Goal: Transaction & Acquisition: Purchase product/service

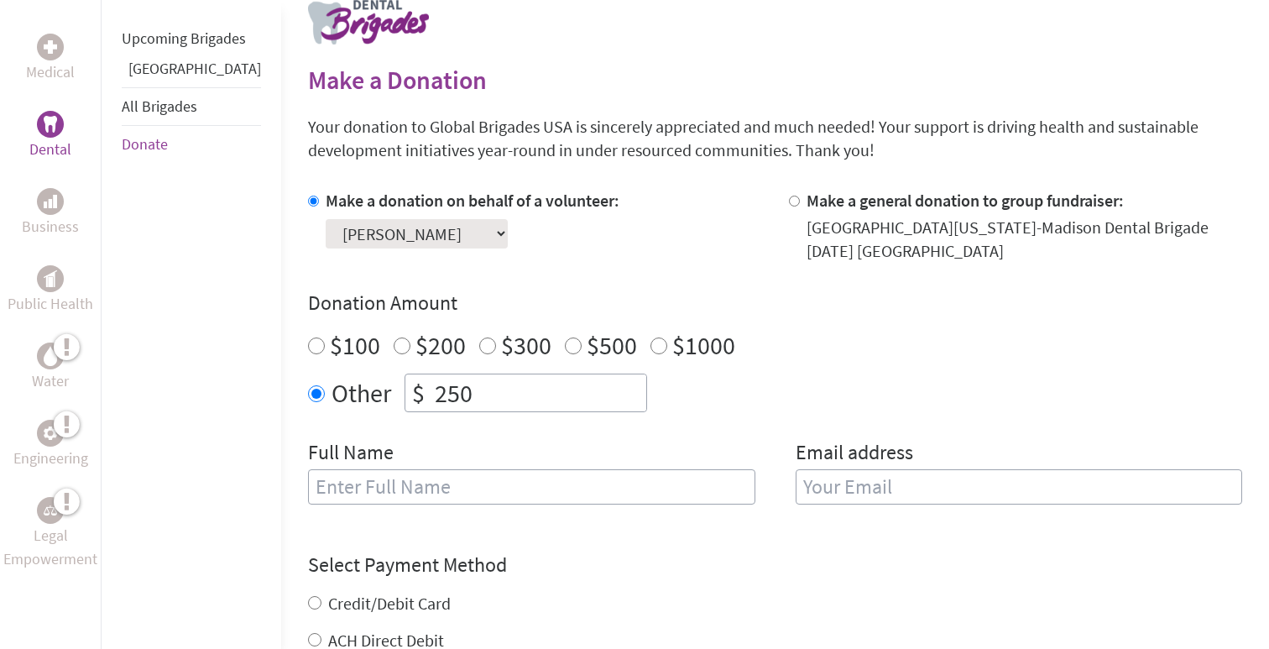
click at [471, 467] on div "Full Name" at bounding box center [531, 482] width 447 height 86
click at [469, 475] on input "text" at bounding box center [531, 486] width 447 height 35
click at [411, 495] on input "Katelyn" at bounding box center [531, 486] width 447 height 35
type input "[PERSON_NAME]"
type input "[EMAIL_ADDRESS][DOMAIN_NAME]"
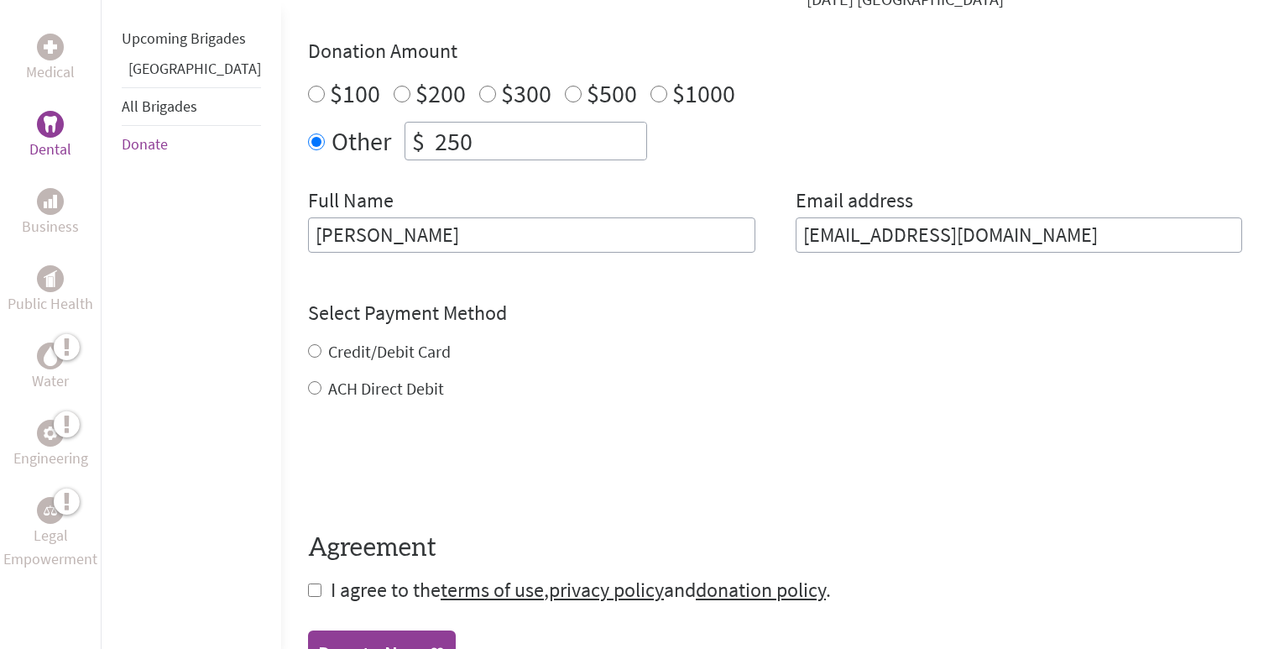
scroll to position [620, 0]
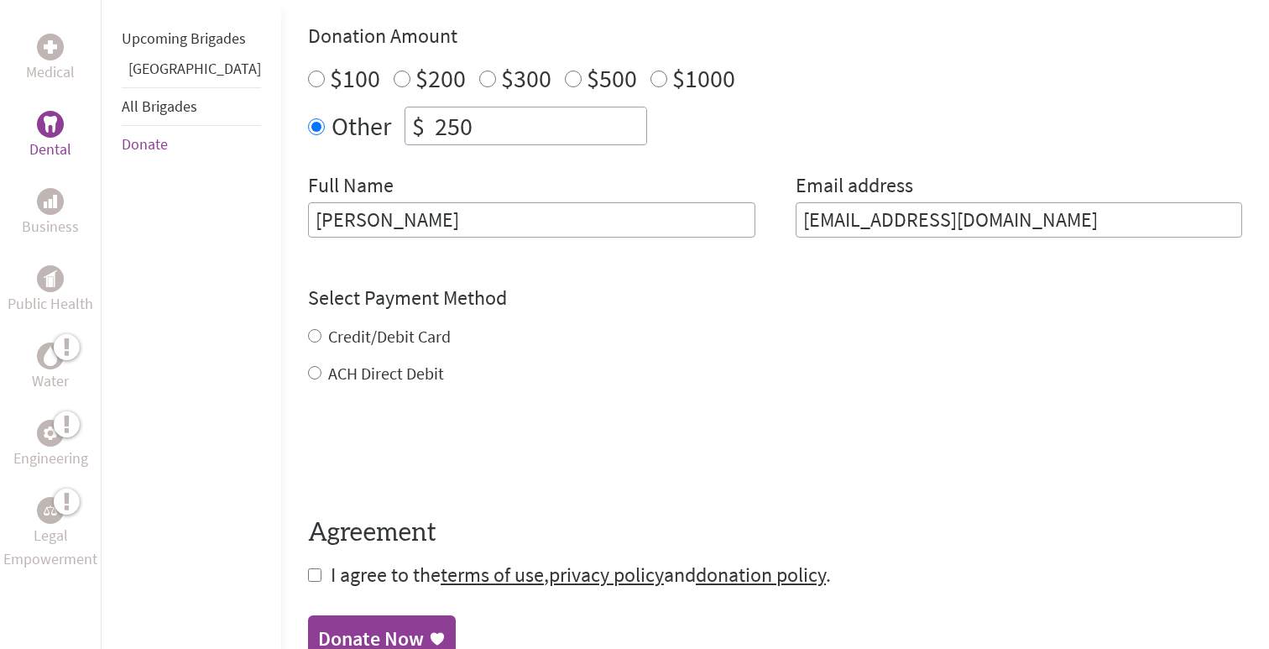
click at [308, 340] on div "Credit/Debit Card ACH Direct Debit" at bounding box center [775, 355] width 934 height 60
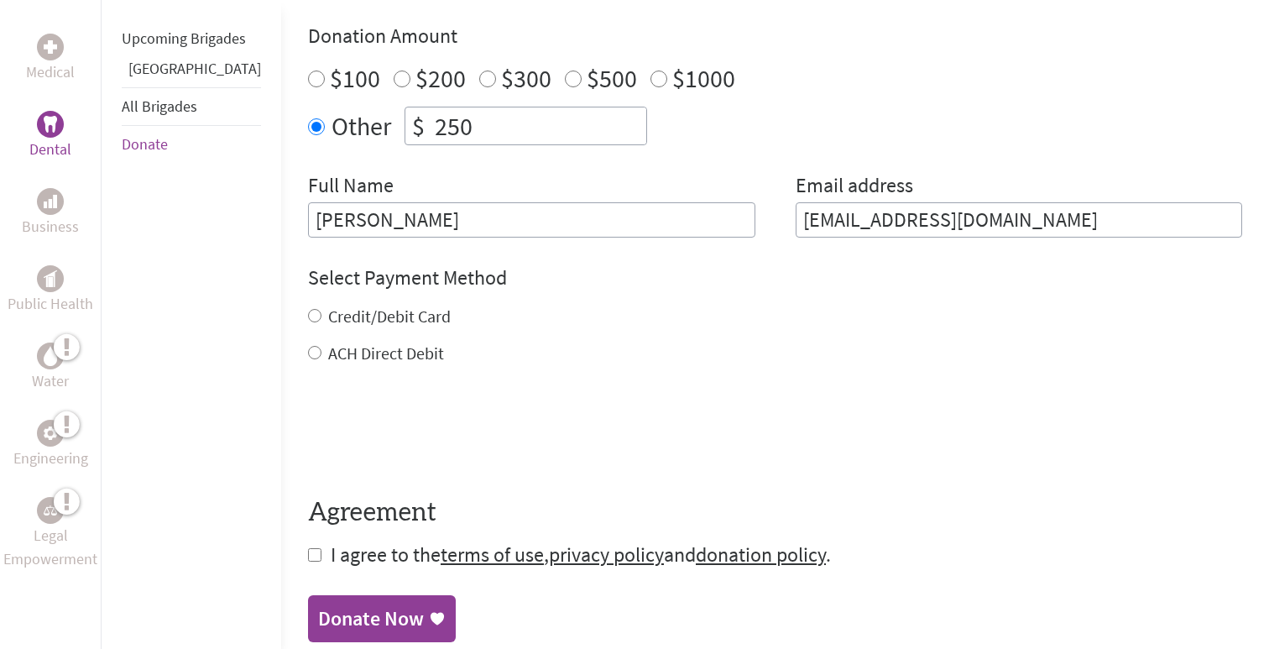
click at [308, 326] on div "Credit/Debit Card" at bounding box center [775, 316] width 934 height 23
click at [308, 319] on input "Credit/Debit Card" at bounding box center [314, 315] width 13 height 13
radio input "true"
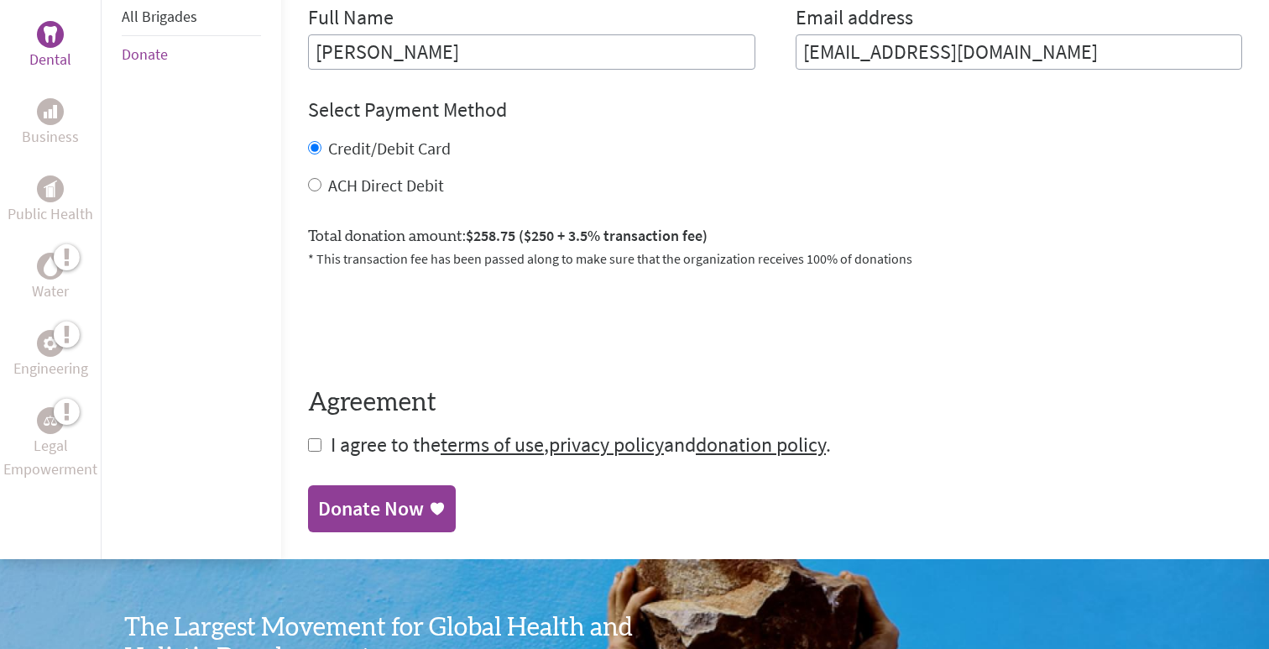
scroll to position [789, 0]
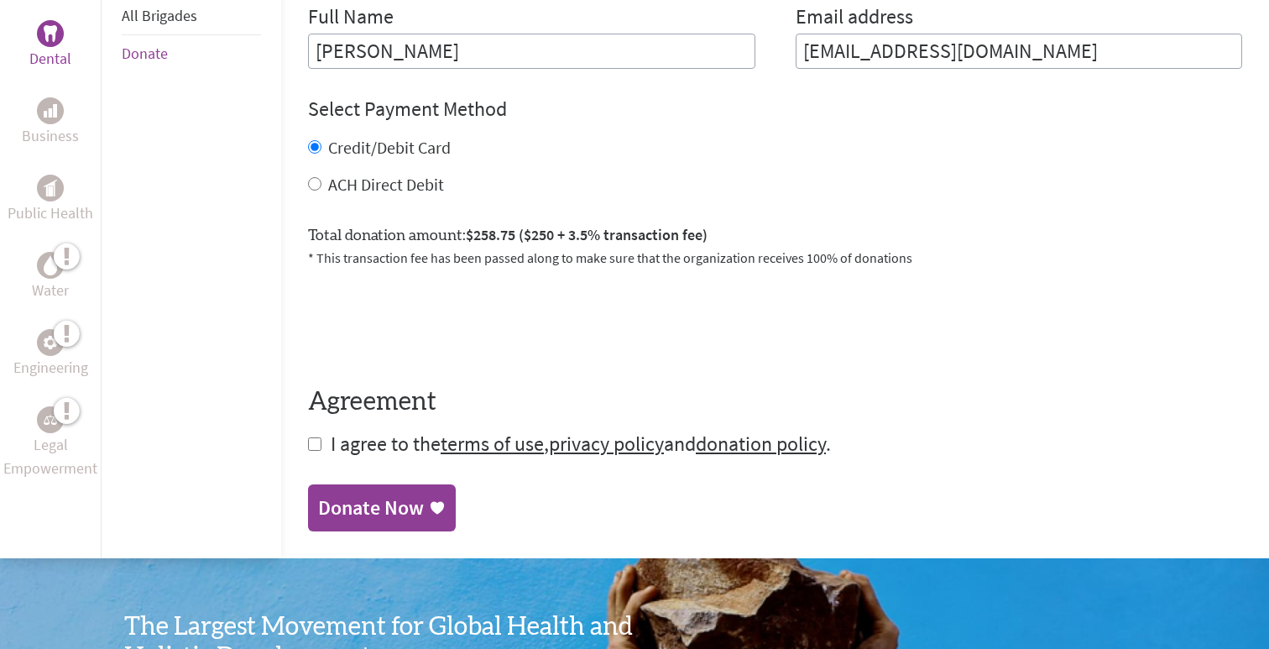
click at [308, 440] on form "Make a donation on behalf of a volunteer: Select a volunteer... [PERSON_NAME] […" at bounding box center [775, 105] width 934 height 704
click at [308, 440] on input "checkbox" at bounding box center [314, 443] width 13 height 13
checkbox input "true"
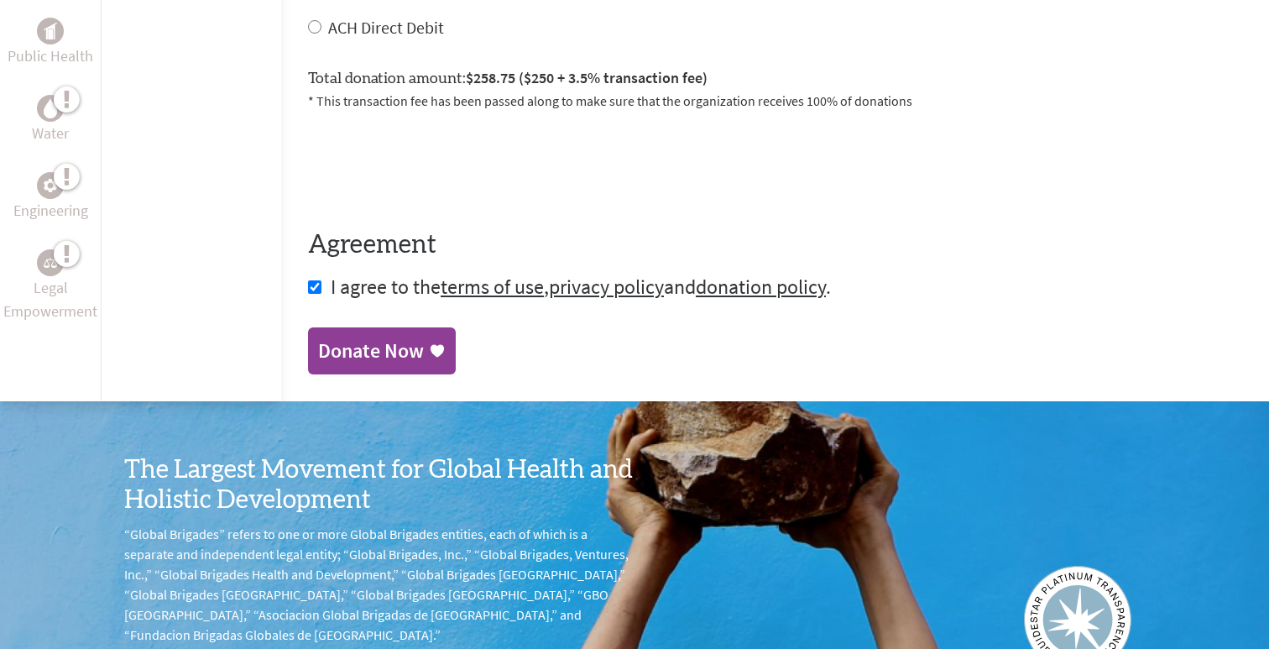
scroll to position [977, 0]
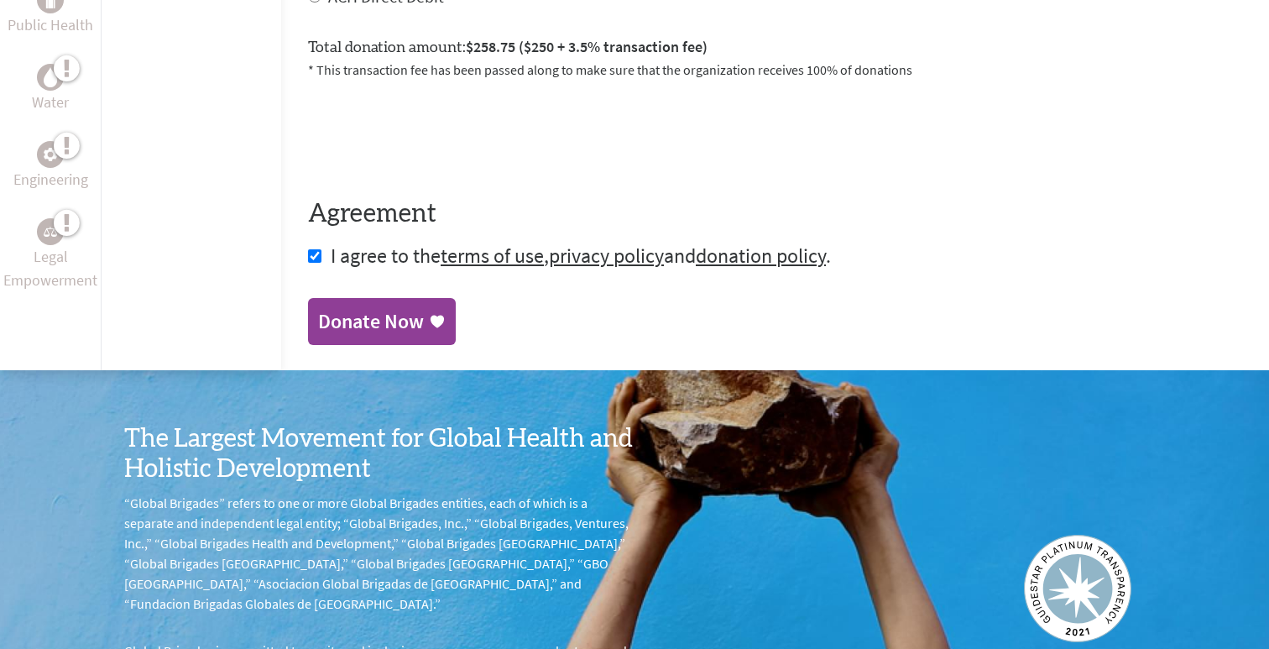
click at [347, 324] on div "Donate Now" at bounding box center [371, 321] width 106 height 27
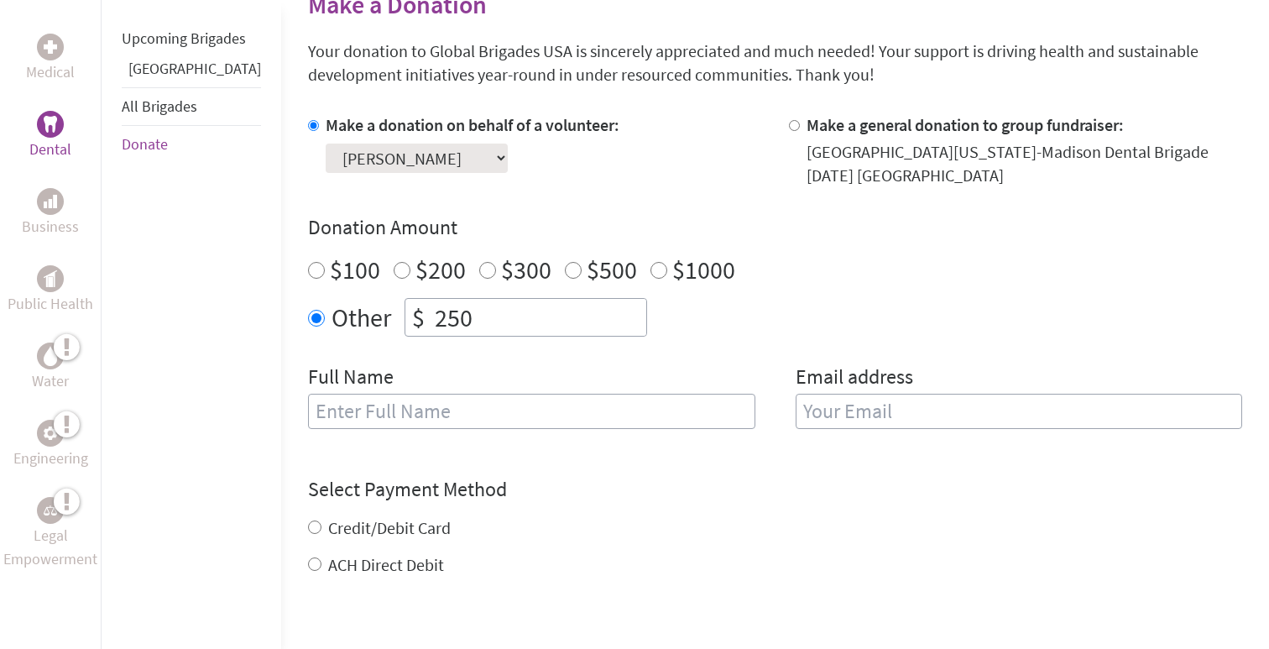
scroll to position [430, 0]
click at [546, 413] on input "text" at bounding box center [531, 410] width 447 height 35
type input "[PERSON_NAME]"
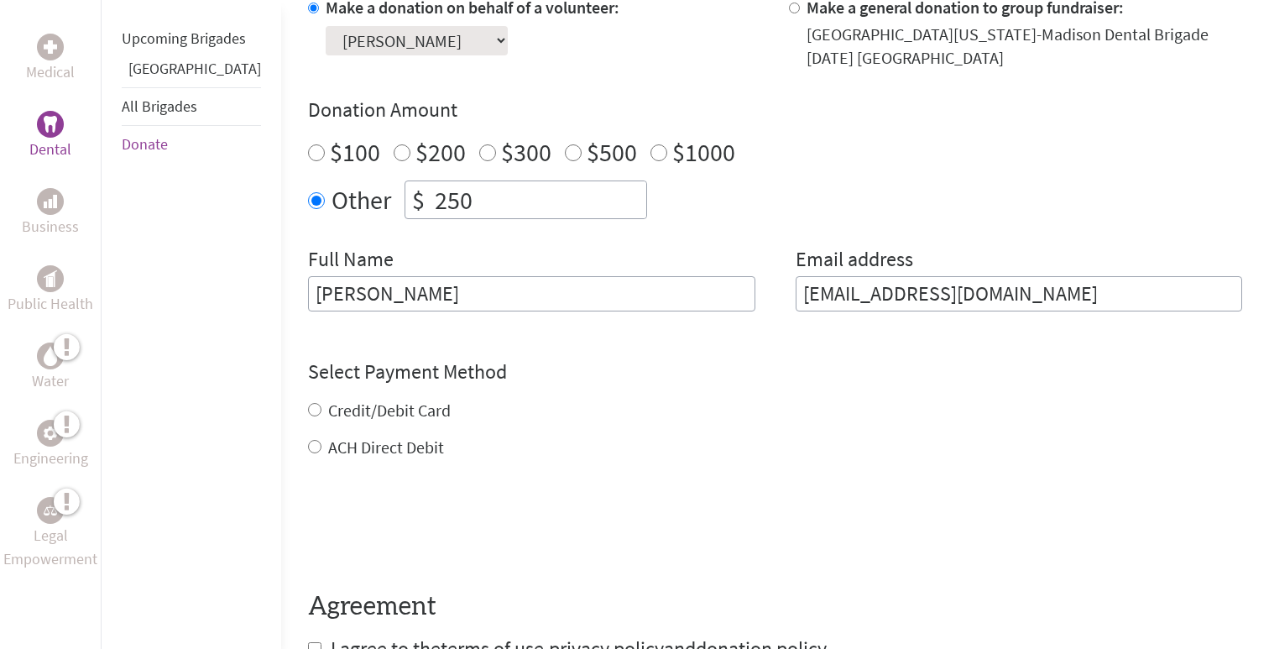
scroll to position [547, 0]
type input "[EMAIL_ADDRESS][DOMAIN_NAME]"
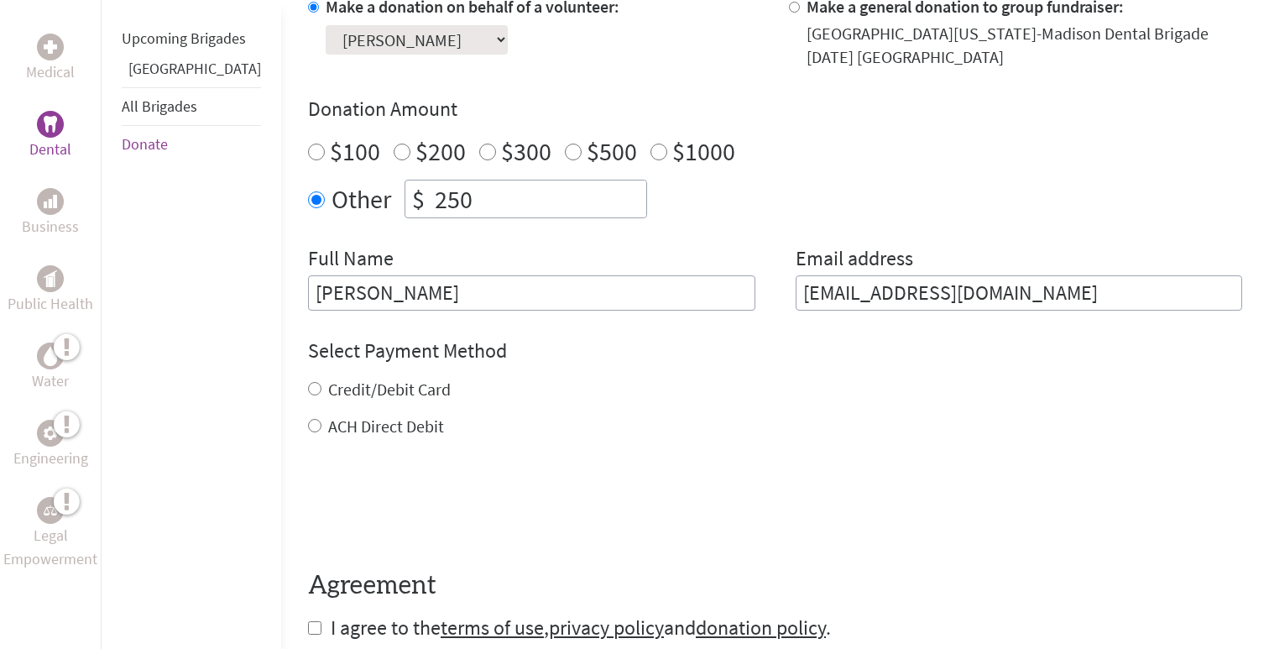
click at [308, 447] on form "Make a donation on behalf of a volunteer: Select a volunteer... [PERSON_NAME] […" at bounding box center [775, 318] width 934 height 646
click at [308, 420] on input "ACH Direct Debit" at bounding box center [314, 425] width 13 height 13
radio input "true"
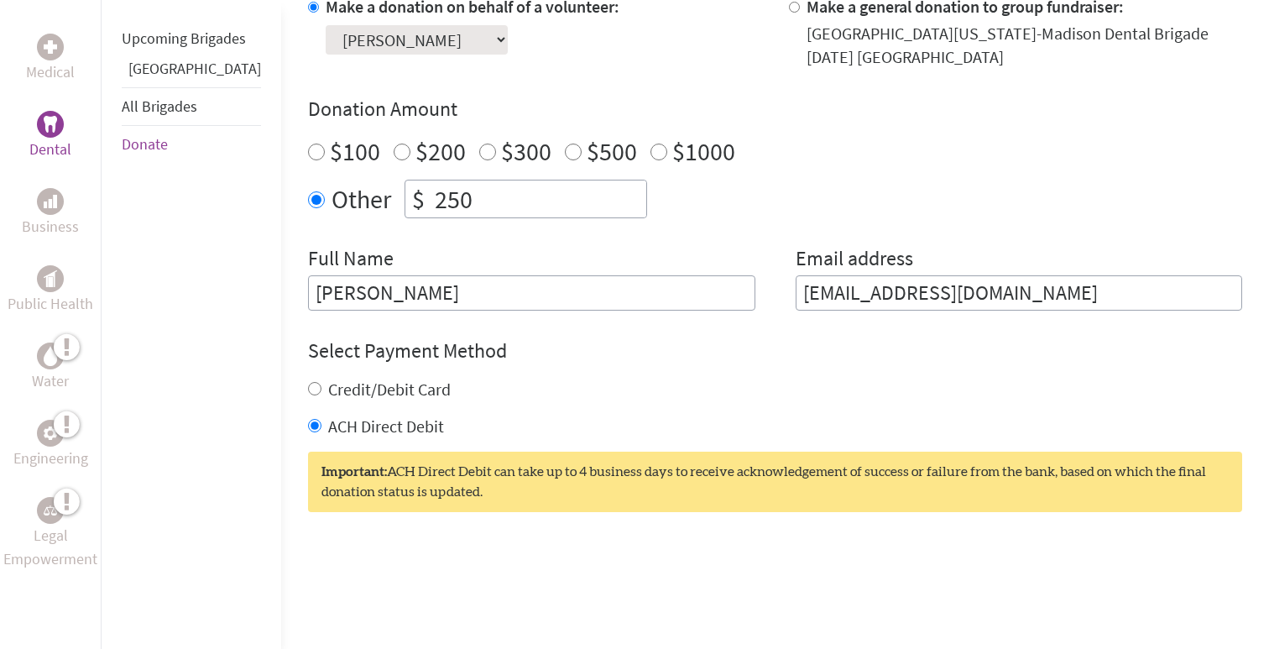
click at [308, 389] on input "Credit/Debit Card" at bounding box center [314, 388] width 13 height 13
radio input "true"
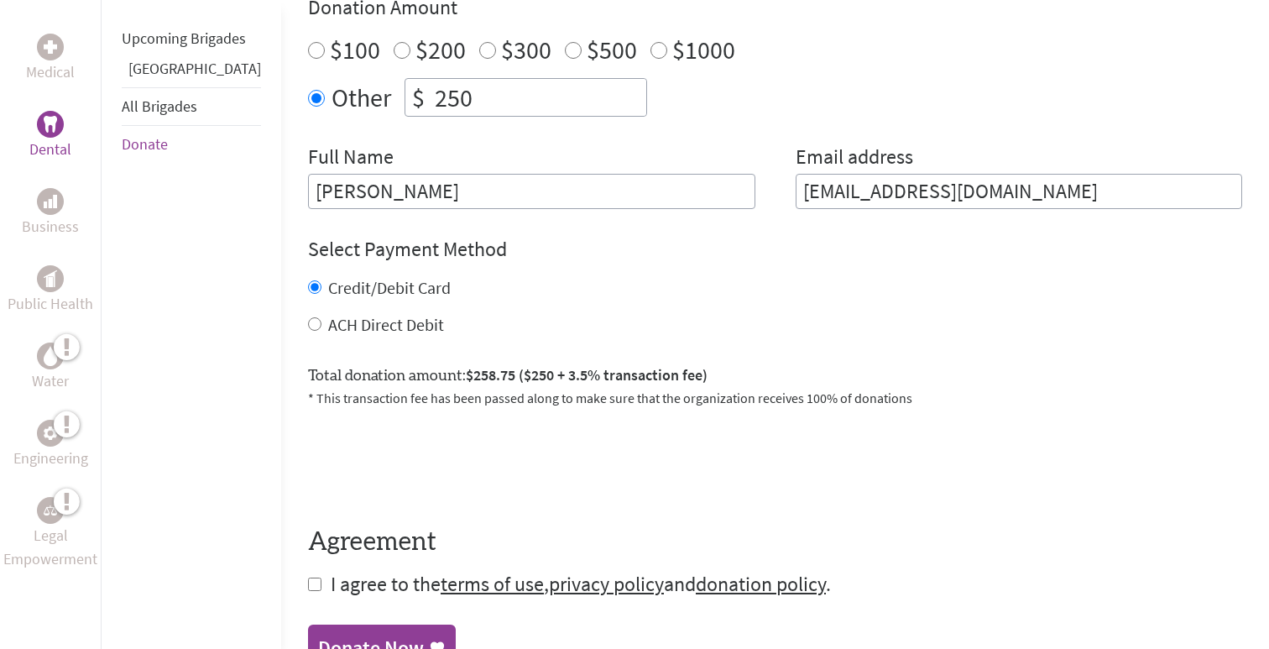
scroll to position [661, 0]
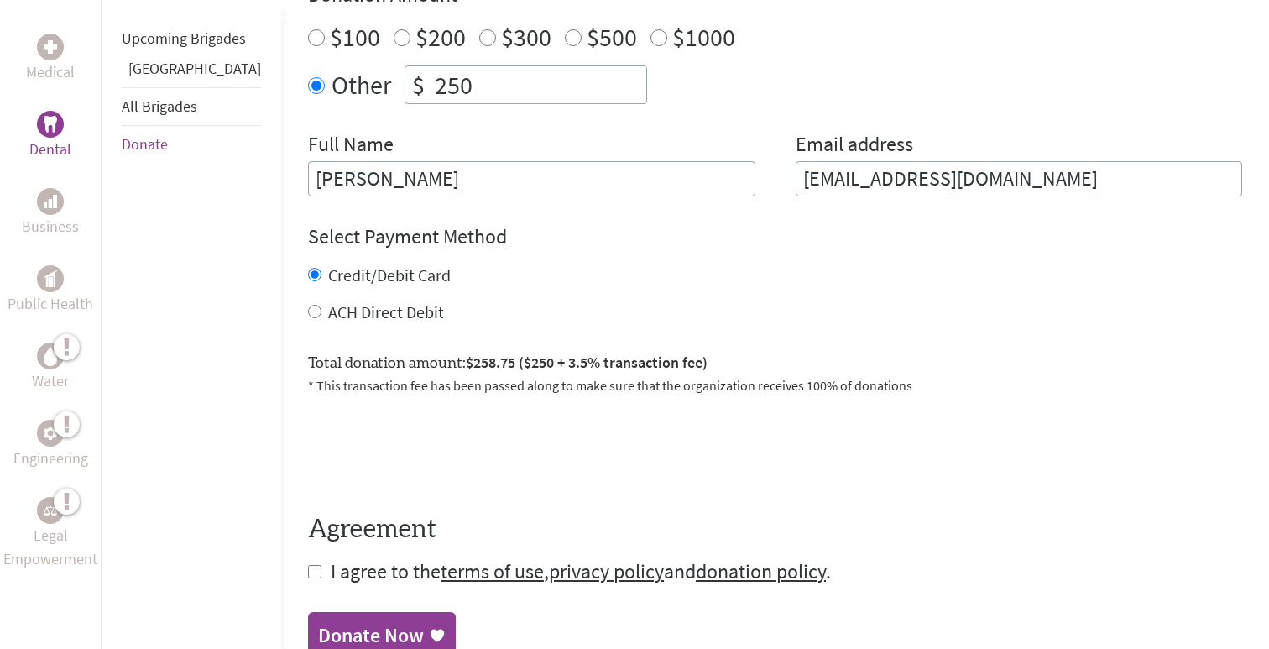
click at [308, 310] on input "ACH Direct Debit" at bounding box center [314, 311] width 13 height 13
radio input "true"
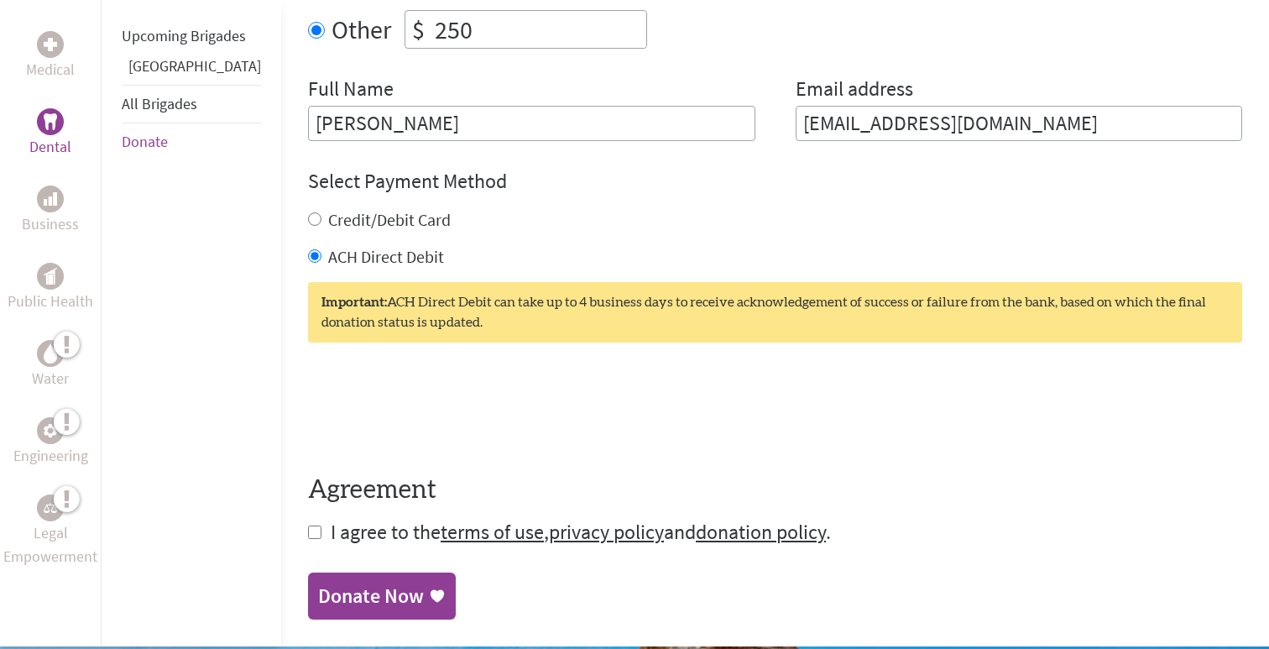
scroll to position [723, 0]
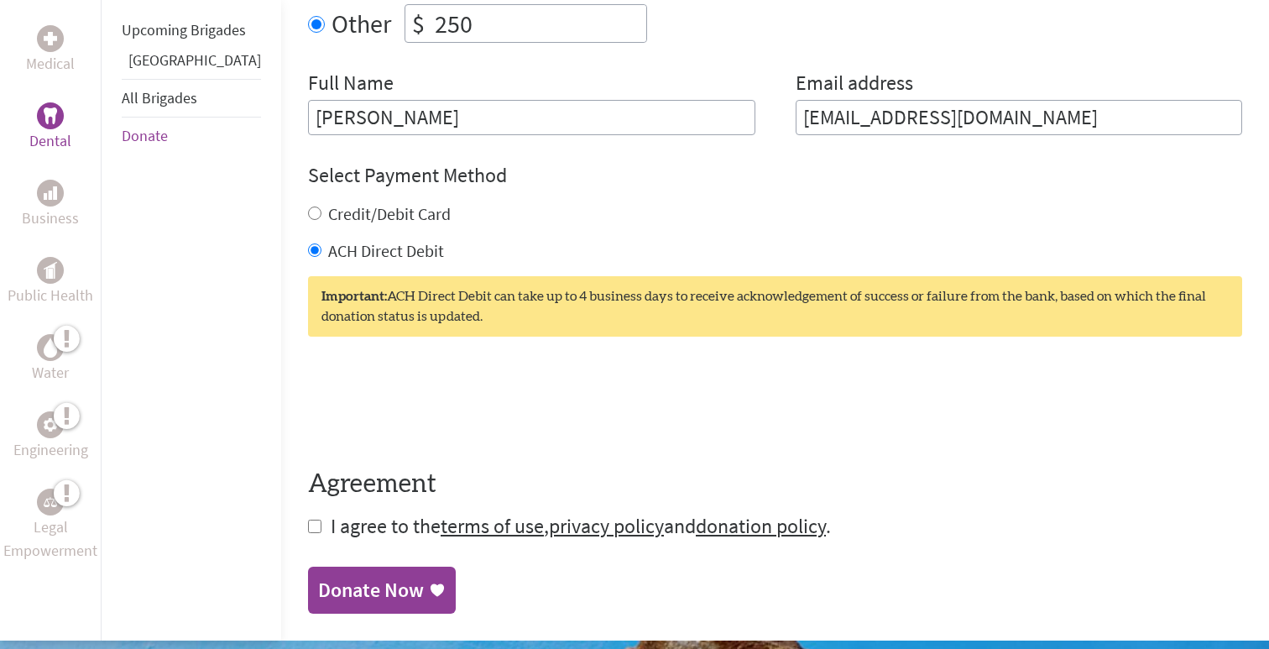
click at [308, 530] on input "checkbox" at bounding box center [314, 525] width 13 height 13
checkbox input "true"
click at [325, 584] on div "Donate Now" at bounding box center [371, 591] width 106 height 27
